Goal: Task Accomplishment & Management: Complete application form

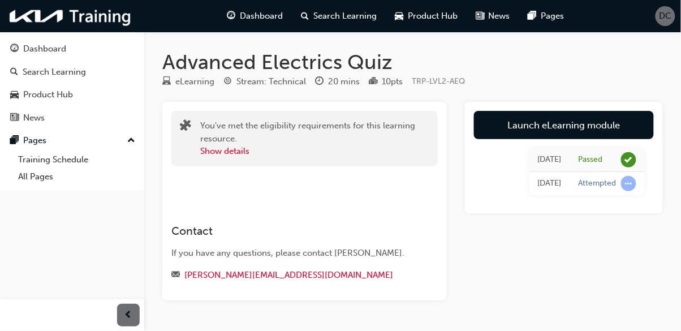
click at [38, 50] on div "Dashboard" at bounding box center [44, 48] width 43 height 13
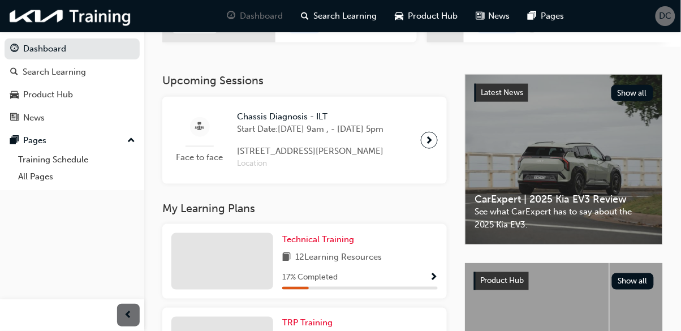
scroll to position [290, 0]
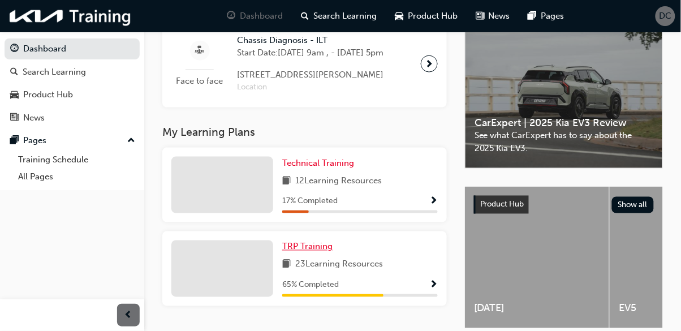
click at [305, 252] on span "TRP Training" at bounding box center [307, 247] width 50 height 10
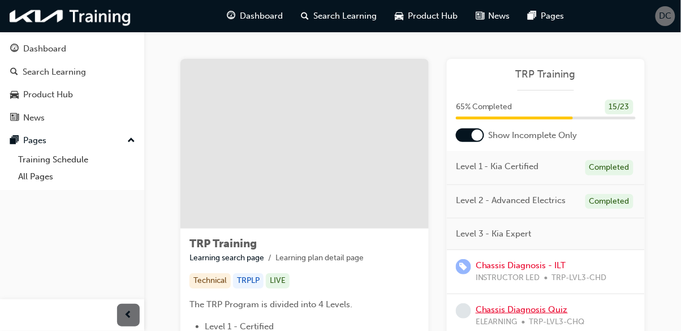
click at [514, 308] on link "Chassis Diagnosis Quiz" at bounding box center [522, 310] width 92 height 10
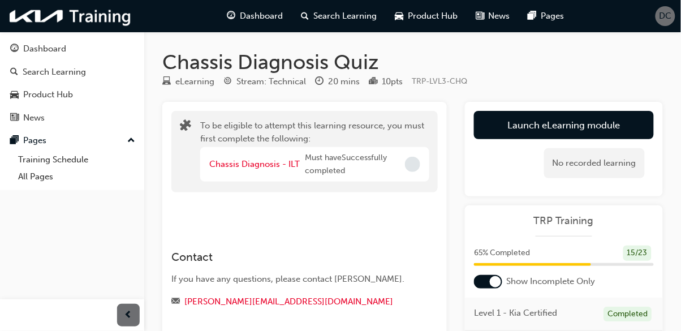
click at [30, 48] on div "Dashboard" at bounding box center [44, 48] width 43 height 13
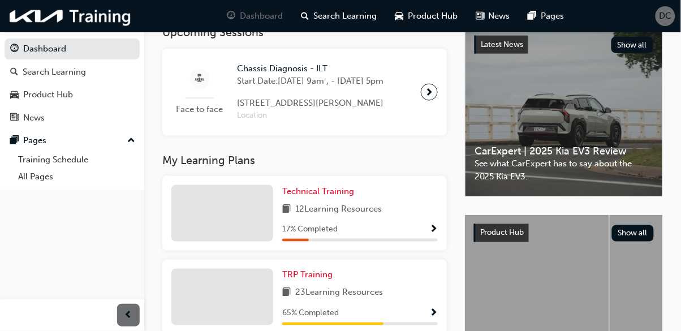
scroll to position [290, 0]
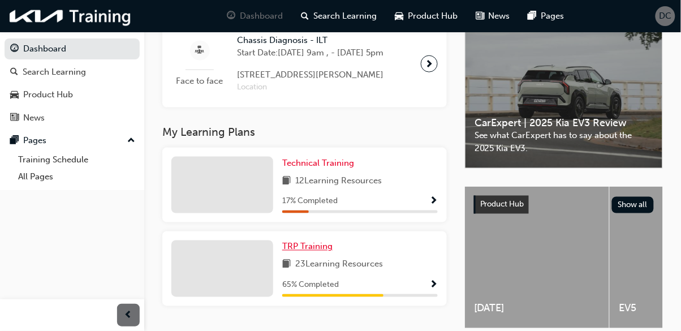
click at [312, 252] on span "TRP Training" at bounding box center [307, 247] width 50 height 10
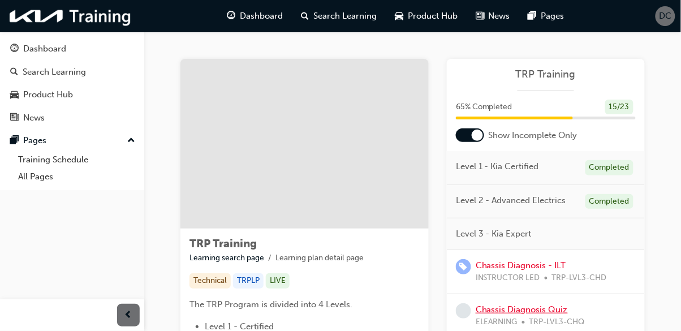
click at [530, 311] on link "Chassis Diagnosis Quiz" at bounding box center [522, 310] width 92 height 10
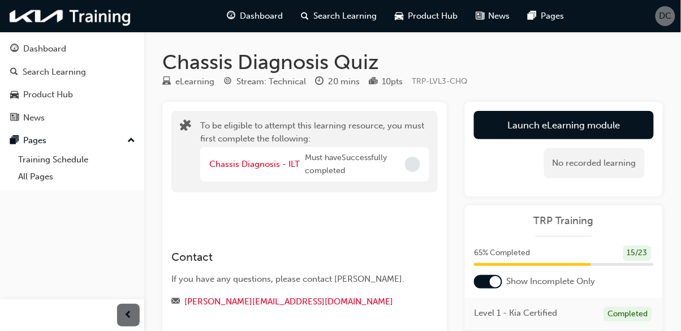
click at [667, 16] on span "DC" at bounding box center [666, 16] width 12 height 13
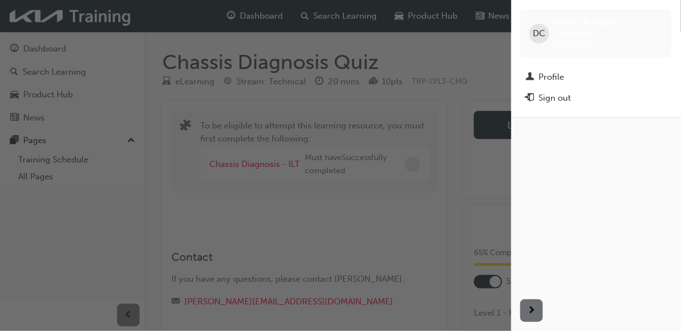
click at [561, 92] on div "Sign out" at bounding box center [555, 98] width 32 height 13
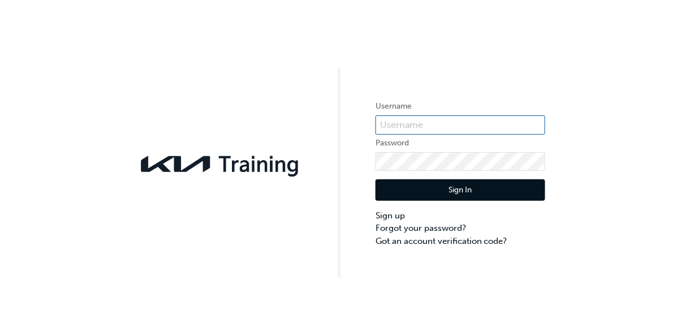
click at [451, 123] on input "text" at bounding box center [461, 124] width 170 height 19
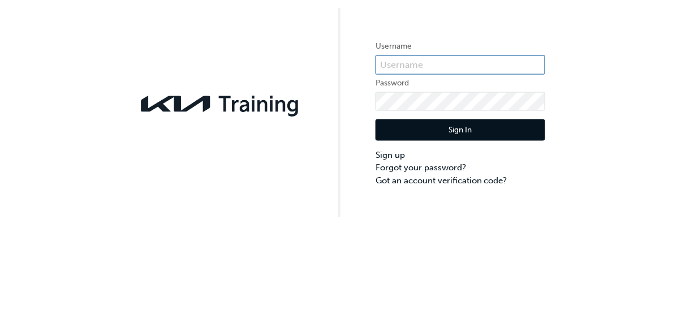
type input "KAU85014J8"
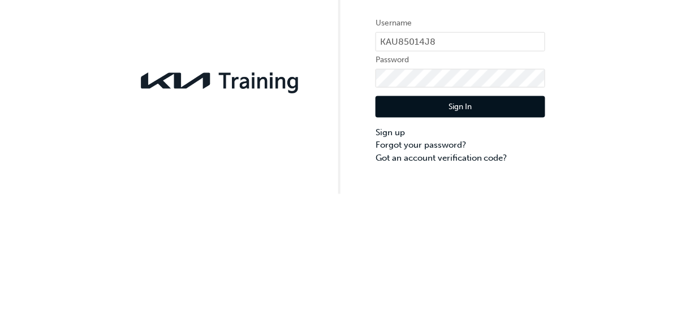
click at [475, 194] on button "Sign In" at bounding box center [461, 190] width 170 height 22
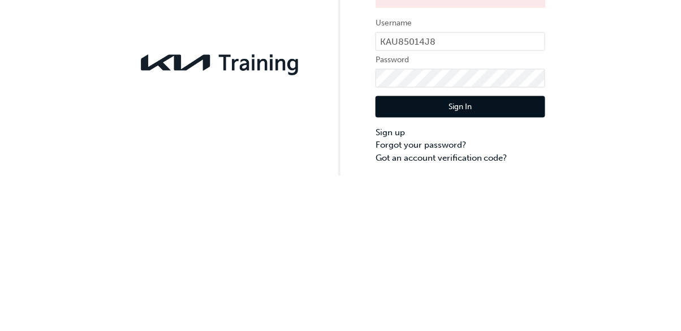
click at [475, 211] on button "Sign In" at bounding box center [461, 209] width 170 height 22
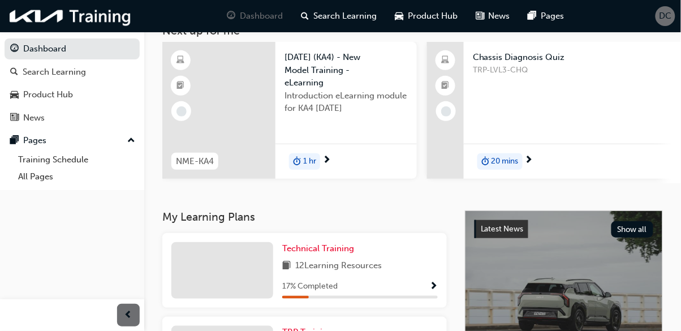
scroll to position [79, 0]
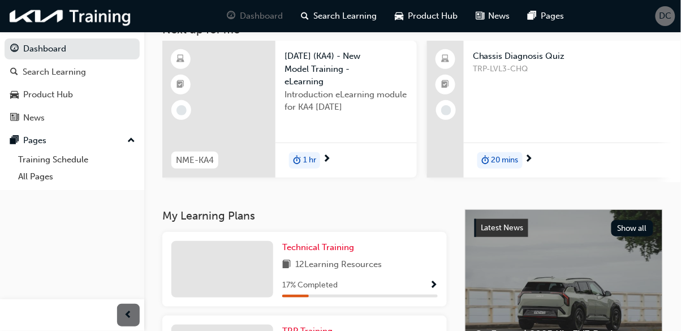
click at [315, 331] on span "TRP Training" at bounding box center [307, 331] width 50 height 10
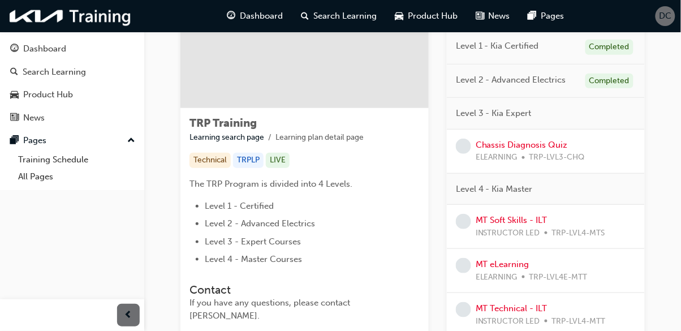
scroll to position [112, 0]
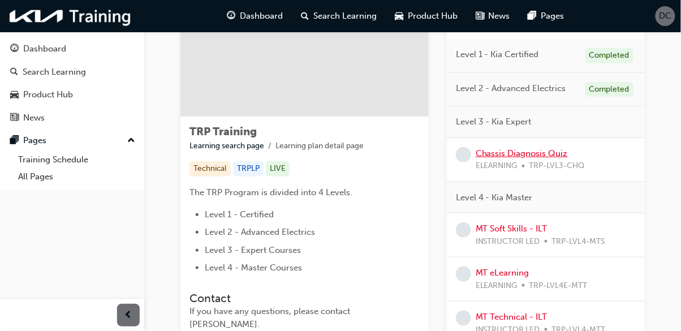
click at [516, 155] on link "Chassis Diagnosis Quiz" at bounding box center [522, 153] width 92 height 10
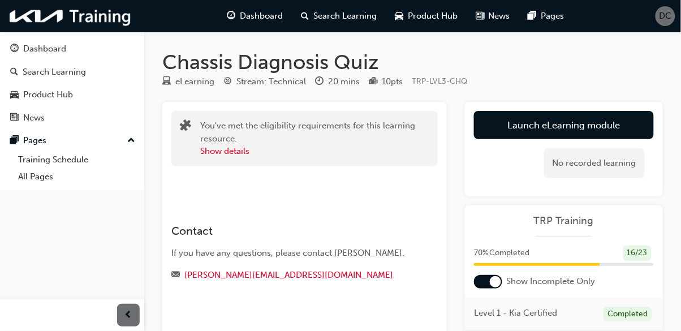
click at [554, 125] on link "Launch eLearning module" at bounding box center [564, 125] width 180 height 28
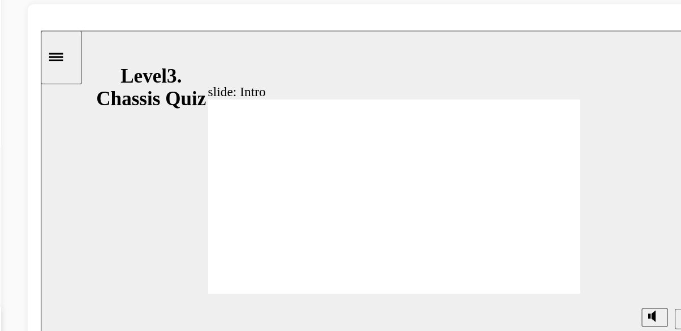
click at [427, 190] on div "slide: Intro Group 1 Line 1 Welcome to the Chassis Diagnosis Knowledge Assessme…" at bounding box center [282, 138] width 483 height 217
click at [461, 208] on div "slide: Intro Group 1 Line 1 Welcome to the Chassis Diagnosis Knowledge Assessme…" at bounding box center [282, 138] width 483 height 217
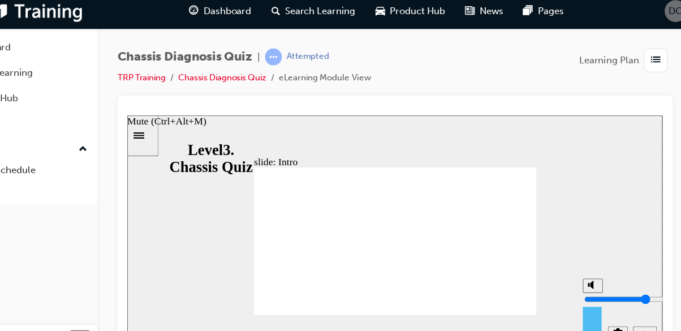
click at [593, 313] on icon "Next (Ctrl+Alt+Period)" at bounding box center [594, 313] width 6 height 10
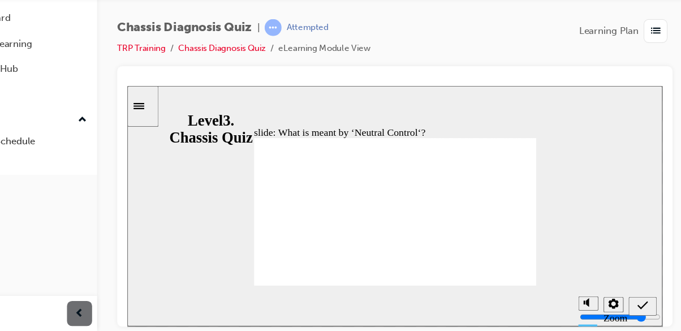
radio input "true"
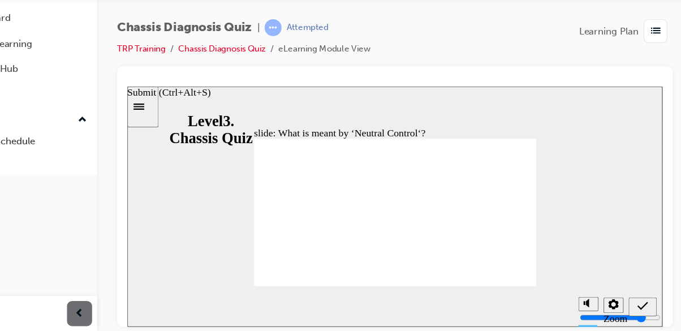
click at [591, 283] on icon "Submit (Ctrl+Alt+S)" at bounding box center [592, 284] width 10 height 10
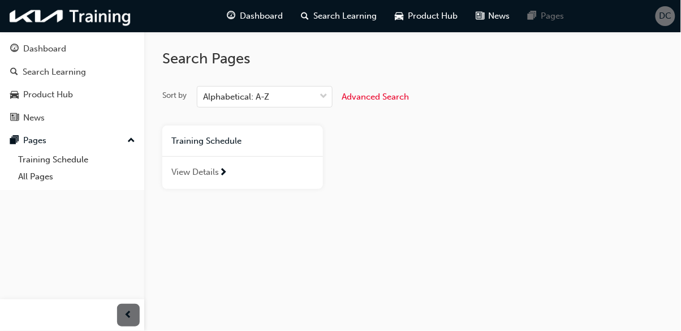
click at [35, 50] on div "Dashboard" at bounding box center [44, 48] width 43 height 13
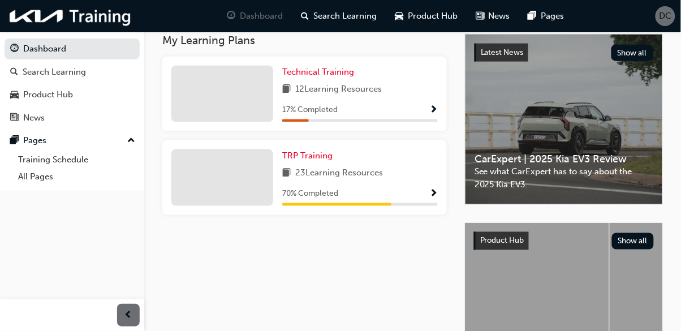
scroll to position [290, 0]
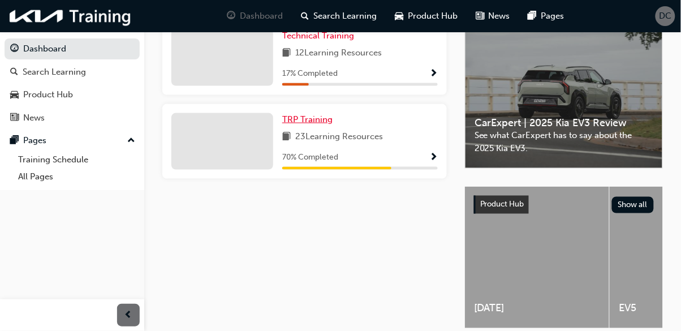
click at [301, 126] on link "TRP Training" at bounding box center [309, 119] width 55 height 13
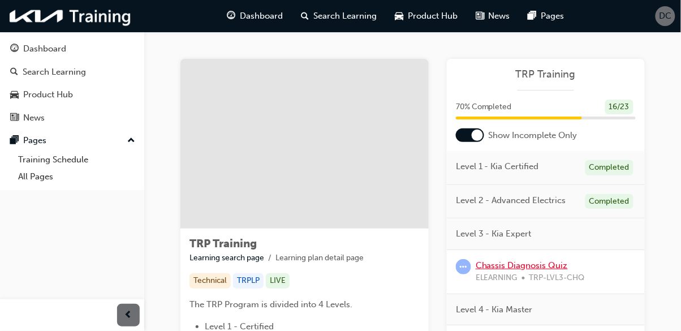
click at [534, 269] on link "Chassis Diagnosis Quiz" at bounding box center [522, 265] width 92 height 10
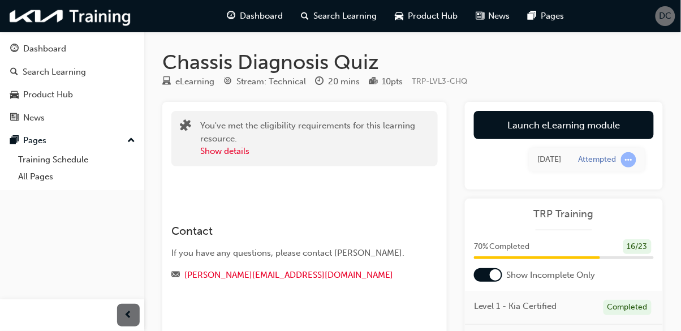
click at [581, 124] on link "Launch eLearning module" at bounding box center [564, 125] width 180 height 28
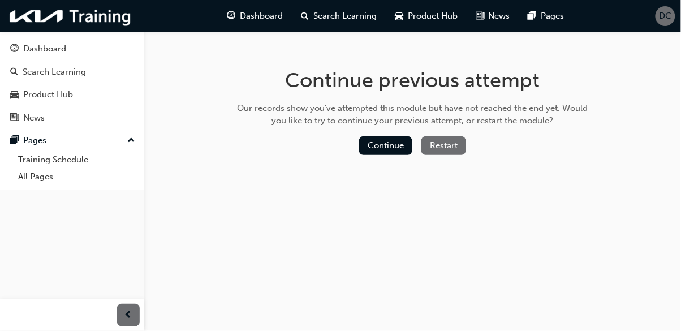
click at [382, 140] on button "Continue" at bounding box center [385, 145] width 53 height 19
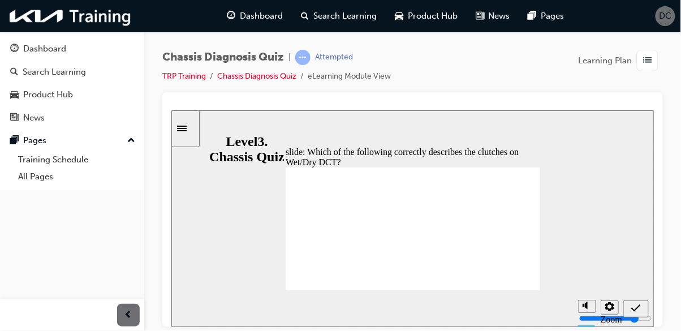
radio input "true"
click at [634, 308] on icon "Submit (Ctrl+Alt+S)" at bounding box center [636, 308] width 10 height 10
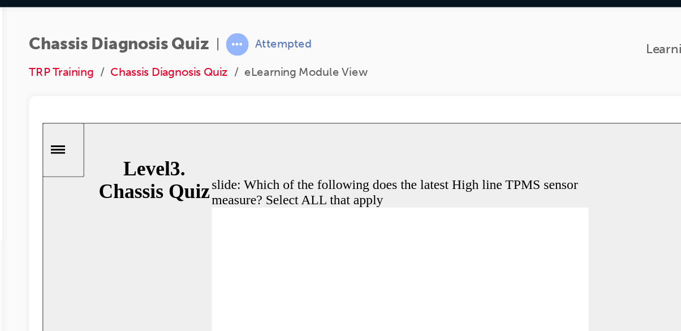
checkbox input "true"
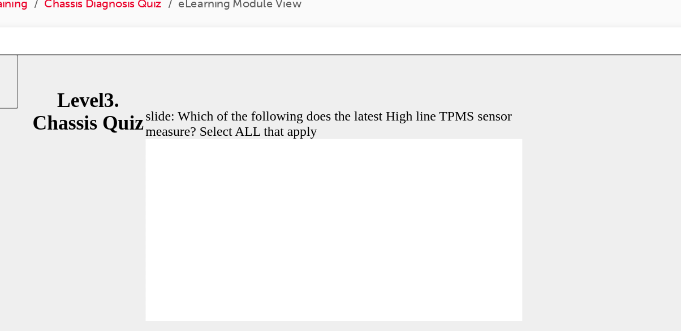
click at [441, 252] on icon "Submit (Ctrl+Alt+S)" at bounding box center [442, 252] width 10 height 10
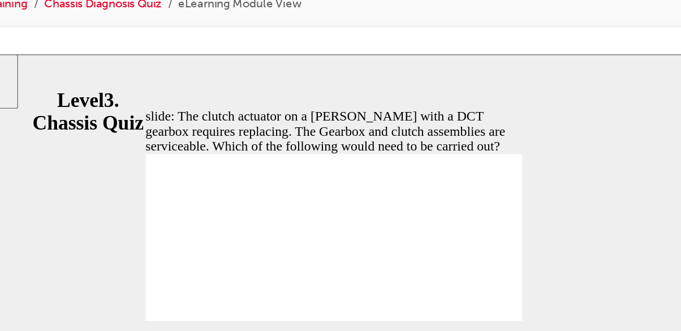
radio input "true"
click at [440, 251] on icon "Submit (Ctrl+Alt+S)" at bounding box center [442, 252] width 10 height 10
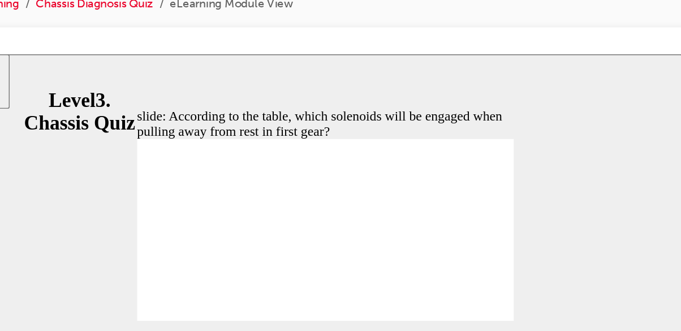
radio input "true"
click at [433, 251] on icon "Submit (Ctrl+Alt+S)" at bounding box center [433, 252] width 10 height 10
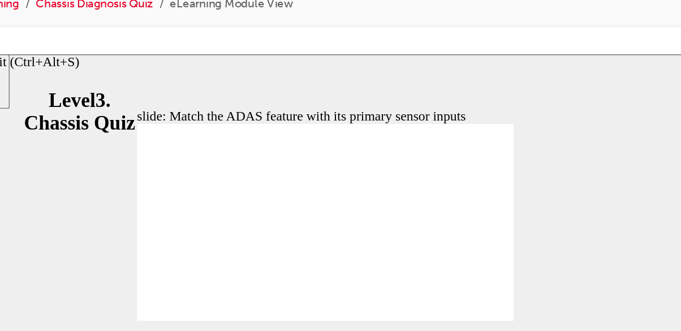
click at [433, 251] on icon "Submit (Ctrl+Alt+S)" at bounding box center [433, 252] width 10 height 10
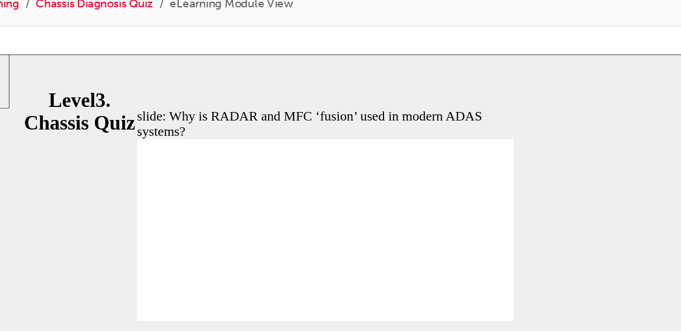
radio input "true"
click at [433, 250] on icon "Submit (Ctrl+Alt+S)" at bounding box center [433, 252] width 10 height 10
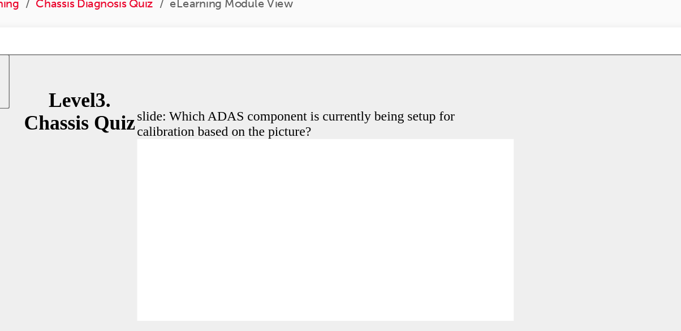
radio input "true"
click at [433, 250] on icon "Submit (Ctrl+Alt+S)" at bounding box center [433, 252] width 10 height 10
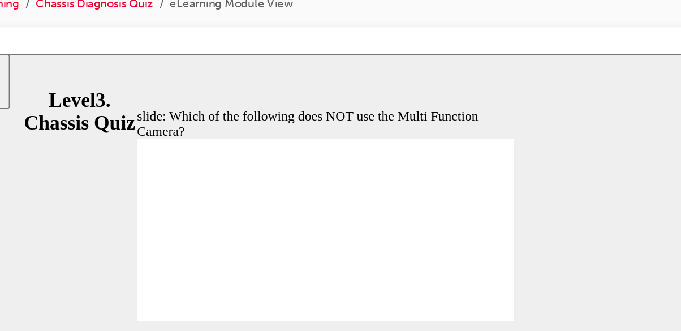
radio input "true"
click at [432, 251] on icon "Submit (Ctrl+Alt+S)" at bounding box center [433, 252] width 10 height 10
radio input "true"
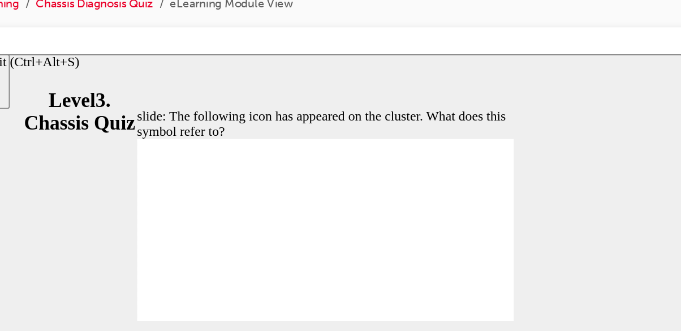
click at [431, 252] on icon "Submit (Ctrl+Alt+S)" at bounding box center [433, 252] width 10 height 10
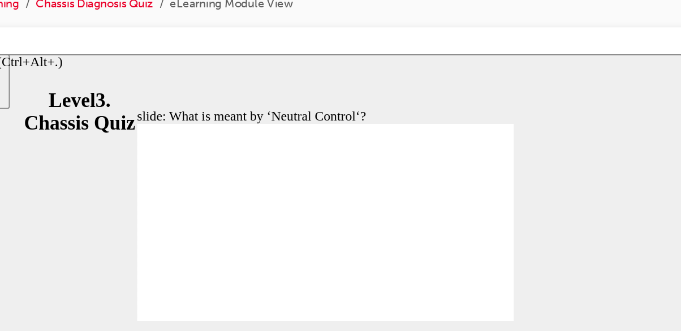
click at [436, 253] on icon "Next (Ctrl+Alt+Period)" at bounding box center [435, 251] width 5 height 8
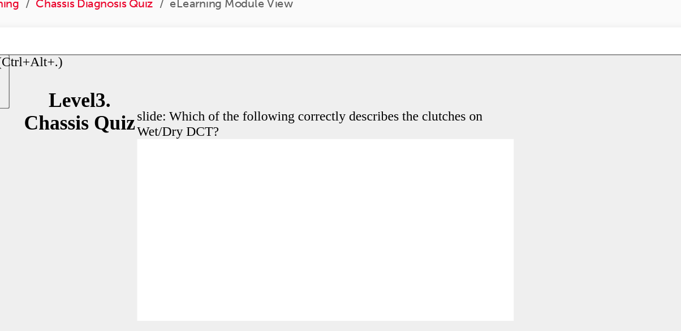
click at [432, 251] on icon "Next (Ctrl+Alt+Period)" at bounding box center [435, 252] width 6 height 10
click at [433, 251] on icon "Next (Ctrl+Alt+Period)" at bounding box center [435, 252] width 6 height 10
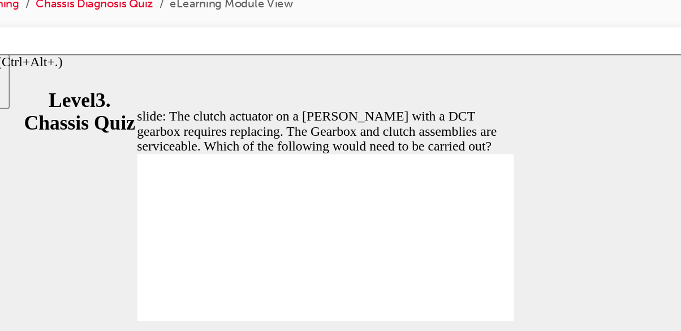
click at [433, 251] on icon "Next (Ctrl+Alt+Period)" at bounding box center [435, 252] width 6 height 10
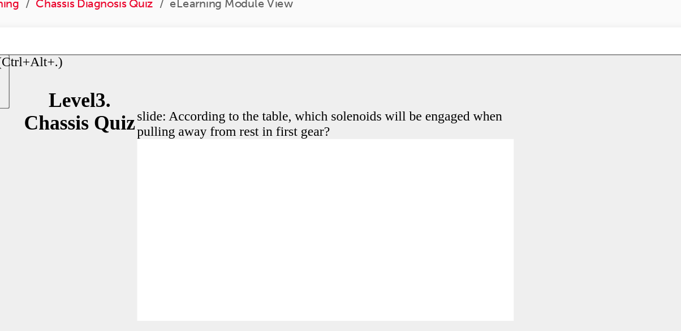
click at [432, 254] on icon "Next (Ctrl+Alt+Period)" at bounding box center [435, 252] width 6 height 10
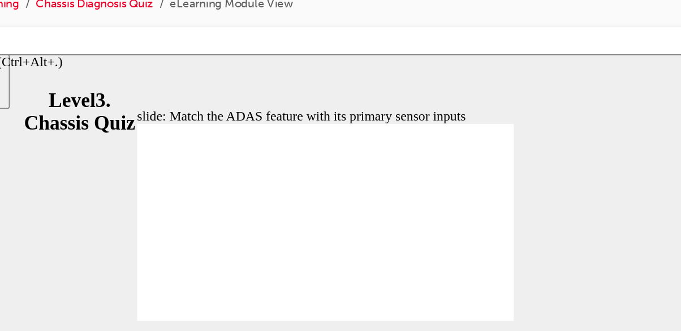
click at [435, 252] on icon "Next (Ctrl+Alt+Period)" at bounding box center [435, 252] width 6 height 10
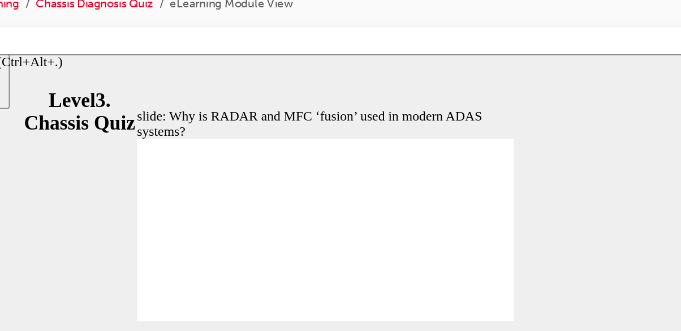
click at [431, 254] on div "Next (Ctrl+Alt+Period)" at bounding box center [435, 253] width 12 height 12
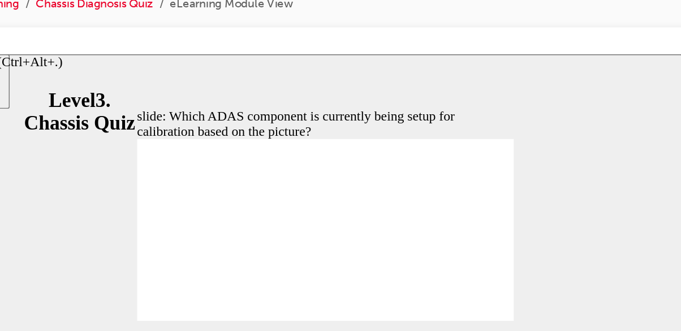
click at [432, 253] on div "Next (Ctrl+Alt+Period)" at bounding box center [435, 253] width 12 height 12
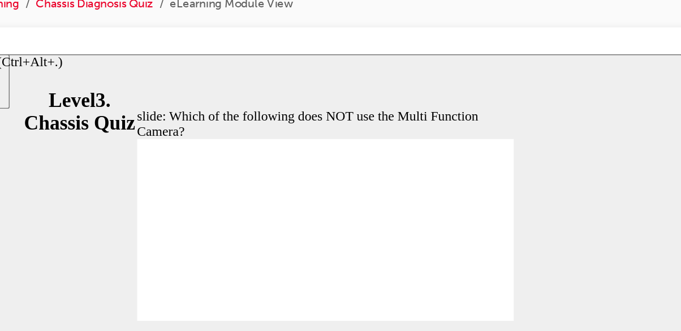
click at [433, 254] on icon "Next (Ctrl+Alt+Period)" at bounding box center [435, 252] width 6 height 10
click at [431, 254] on div "Next (Ctrl+Alt+Period)" at bounding box center [435, 253] width 12 height 12
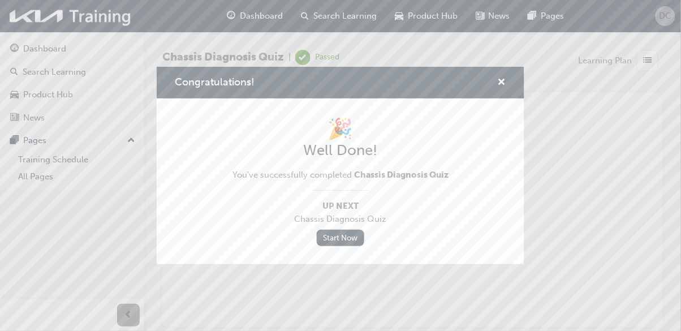
click at [497, 90] on div "Congratulations!" at bounding box center [498, 83] width 18 height 14
click at [503, 88] on span "cross-icon" at bounding box center [502, 83] width 8 height 10
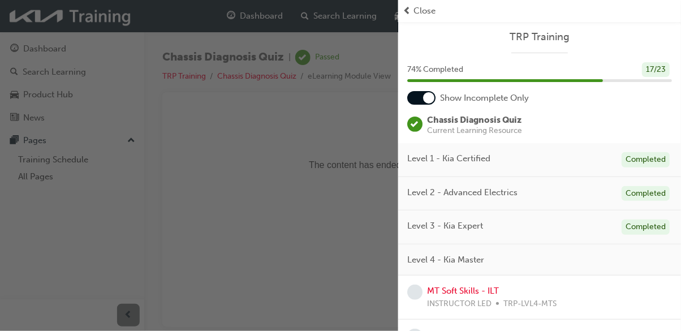
click at [415, 8] on span "Close" at bounding box center [425, 11] width 22 height 13
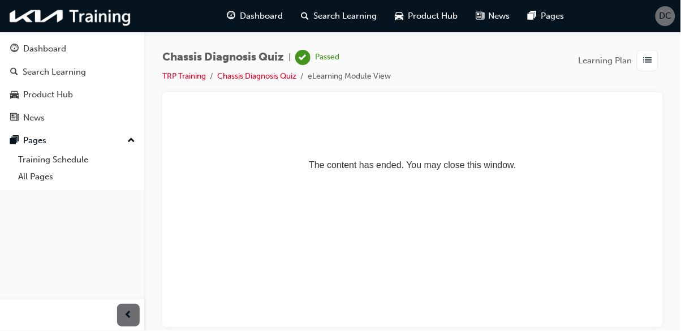
click at [35, 49] on div "Dashboard" at bounding box center [44, 48] width 43 height 13
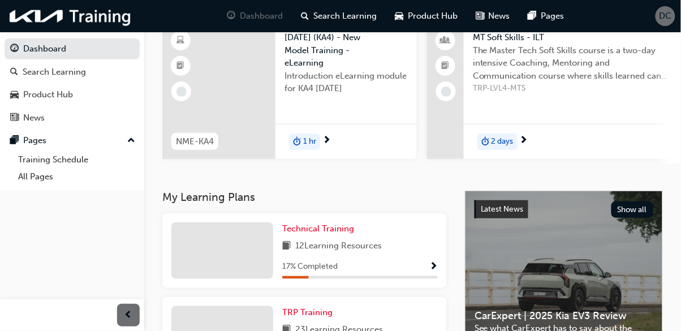
scroll to position [112, 0]
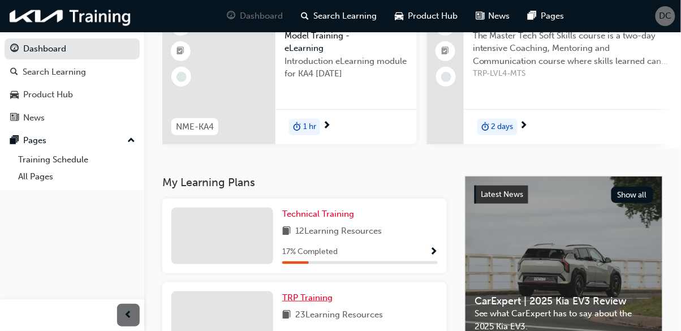
click at [313, 298] on span "TRP Training" at bounding box center [307, 298] width 50 height 10
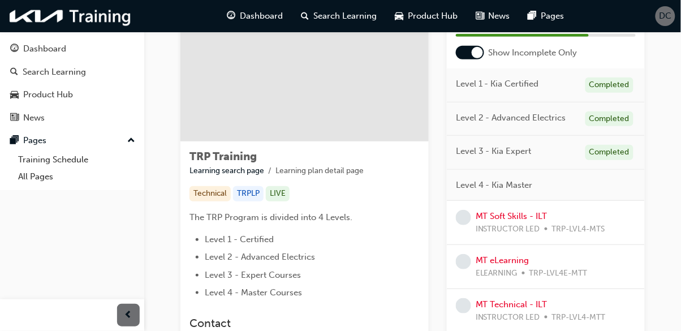
scroll to position [139, 0]
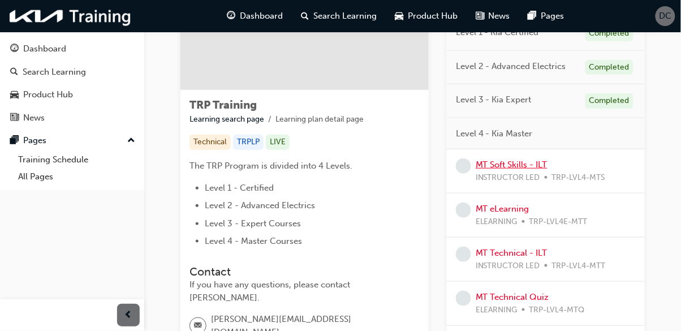
click at [490, 164] on link "MT Soft Skills - ILT" at bounding box center [512, 165] width 72 height 10
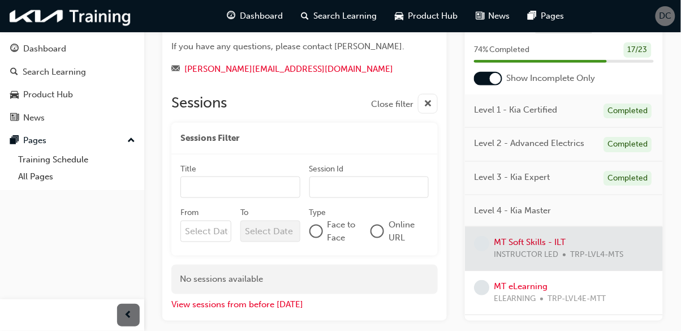
scroll to position [247, 0]
click at [508, 243] on div at bounding box center [564, 249] width 198 height 44
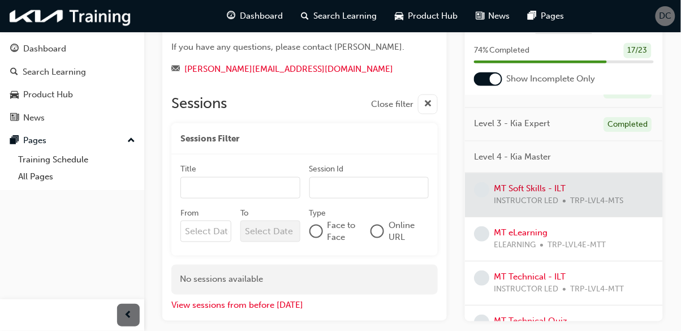
scroll to position [57, 0]
click at [522, 231] on link "MT eLearning" at bounding box center [521, 230] width 54 height 10
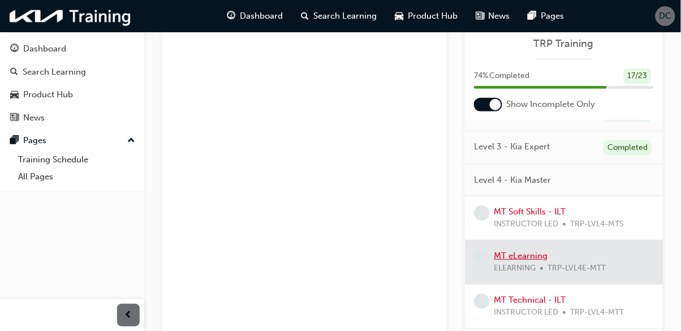
scroll to position [203, 0]
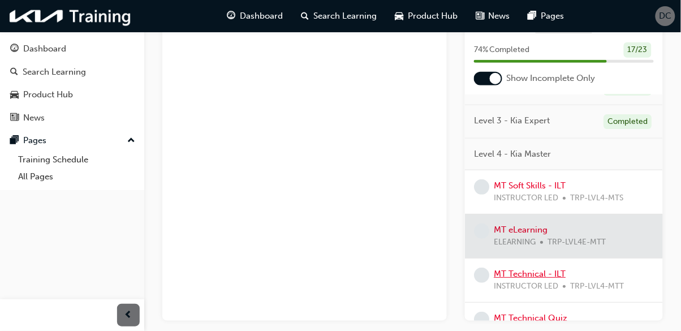
click at [527, 275] on link "MT Technical - ILT" at bounding box center [530, 274] width 72 height 10
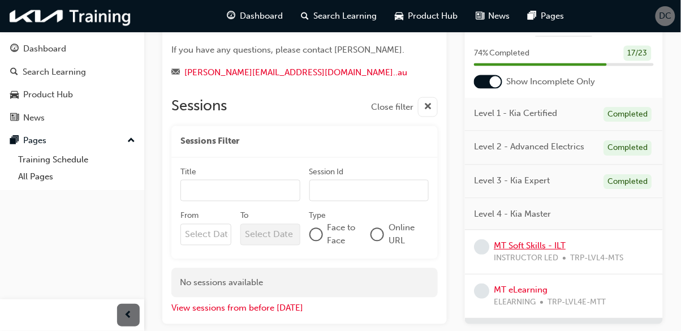
click at [534, 245] on link "MT Soft Skills - ILT" at bounding box center [530, 246] width 72 height 10
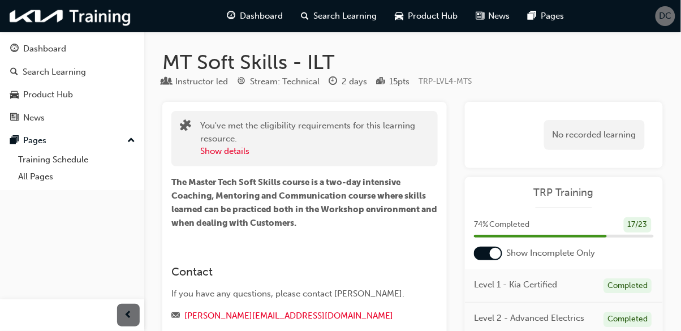
click at [667, 24] on div "DC" at bounding box center [666, 16] width 20 height 20
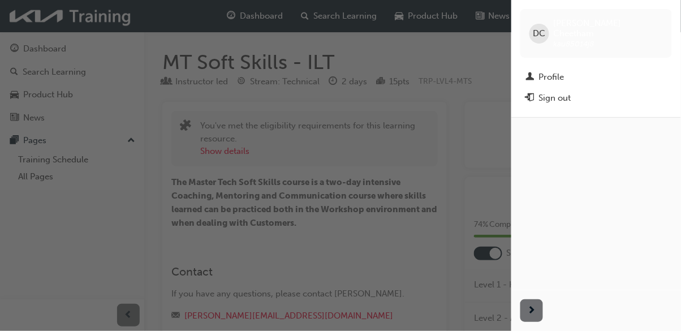
click at [558, 92] on div "Sign out" at bounding box center [555, 98] width 32 height 13
